Goal: Transaction & Acquisition: Obtain resource

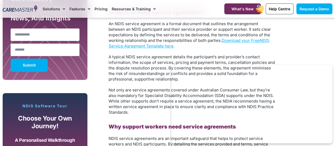
scroll to position [371, 0]
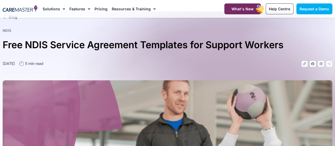
scroll to position [0, 0]
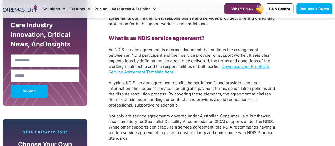
scroll to position [341, 0]
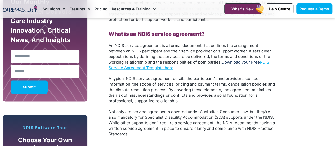
click at [230, 62] on link "Download your Free" at bounding box center [240, 62] width 38 height 5
